Goal: Check status: Check status

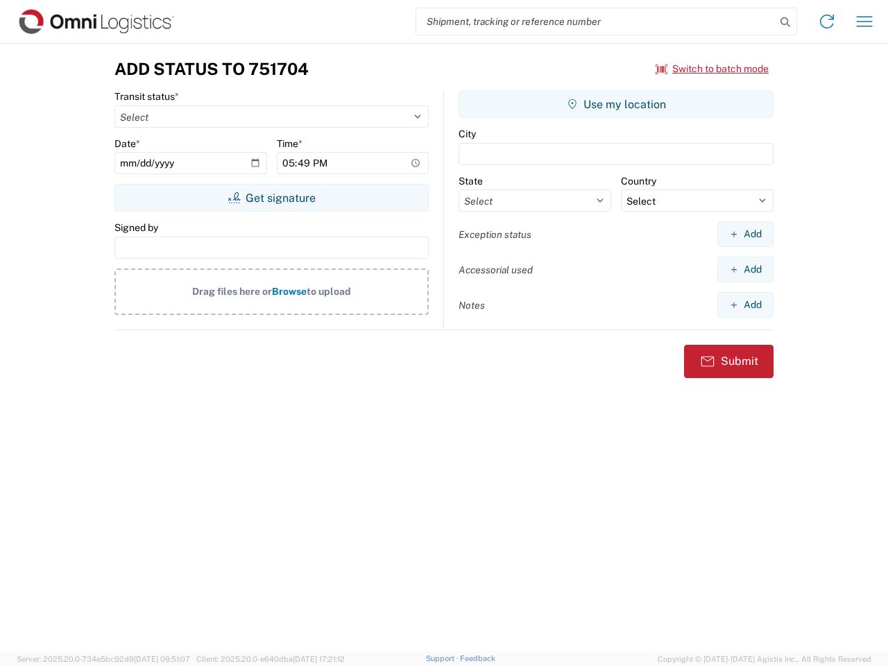
click at [596, 22] on input "search" at bounding box center [595, 21] width 359 height 26
click at [785, 22] on icon at bounding box center [785, 21] width 19 height 19
click at [827, 22] on icon at bounding box center [827, 21] width 22 height 22
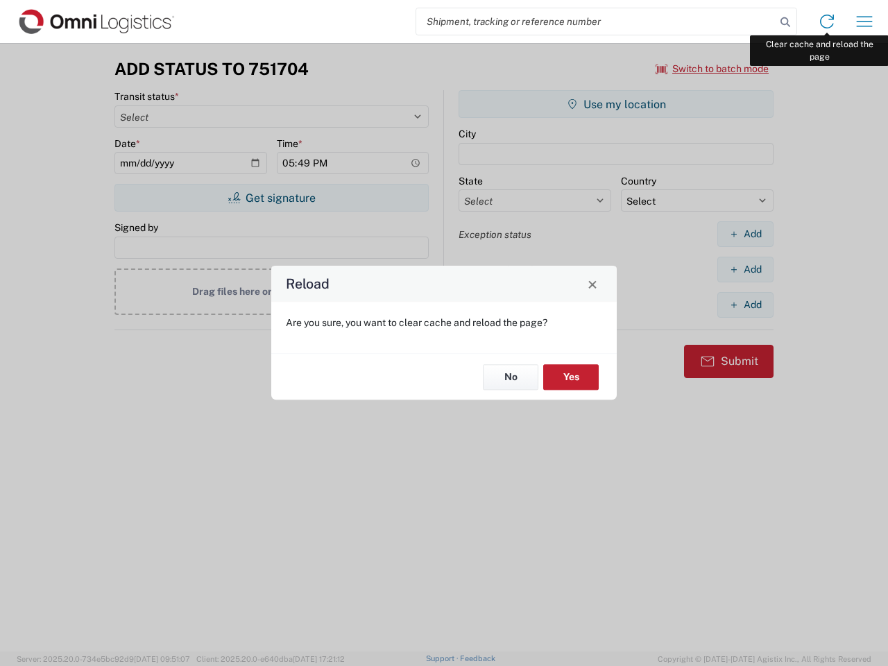
click at [865, 22] on div "Reload Are you sure, you want to clear cache and reload the page? No Yes" at bounding box center [444, 333] width 888 height 666
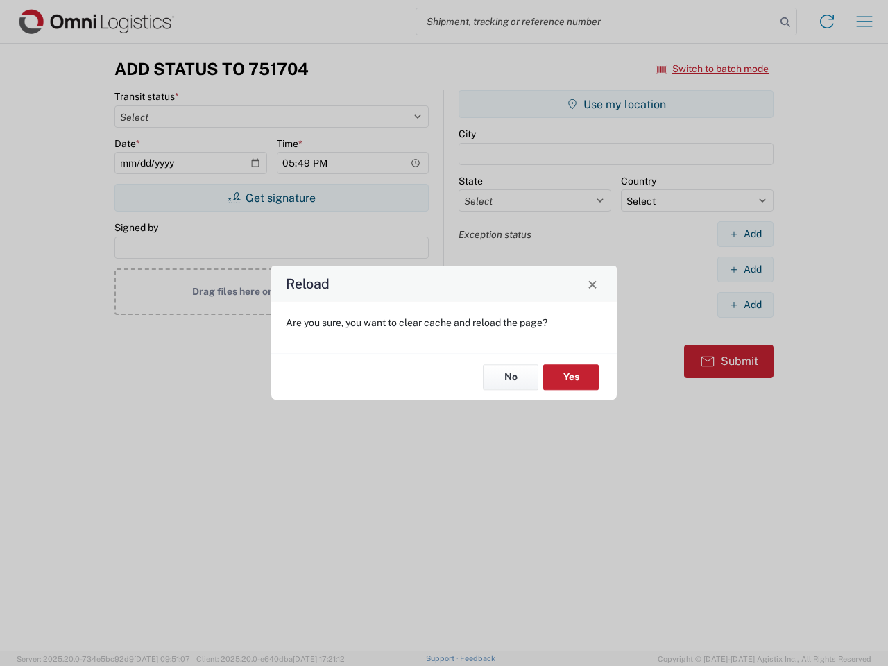
click at [713, 69] on div "Reload Are you sure, you want to clear cache and reload the page? No Yes" at bounding box center [444, 333] width 888 height 666
click at [271, 198] on div "Reload Are you sure, you want to clear cache and reload the page? No Yes" at bounding box center [444, 333] width 888 height 666
click at [616, 104] on div "Reload Are you sure, you want to clear cache and reload the page? No Yes" at bounding box center [444, 333] width 888 height 666
click at [745, 234] on div "Reload Are you sure, you want to clear cache and reload the page? No Yes" at bounding box center [444, 333] width 888 height 666
click at [745, 269] on div "Reload Are you sure, you want to clear cache and reload the page? No Yes" at bounding box center [444, 333] width 888 height 666
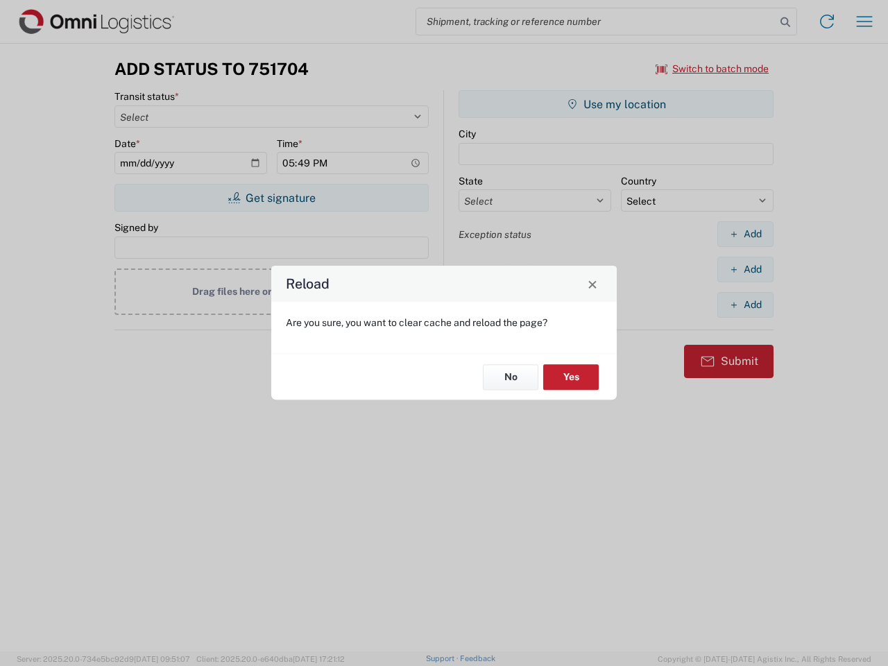
click at [745, 305] on div "Reload Are you sure, you want to clear cache and reload the page? No Yes" at bounding box center [444, 333] width 888 height 666
